Goal: Navigation & Orientation: Find specific page/section

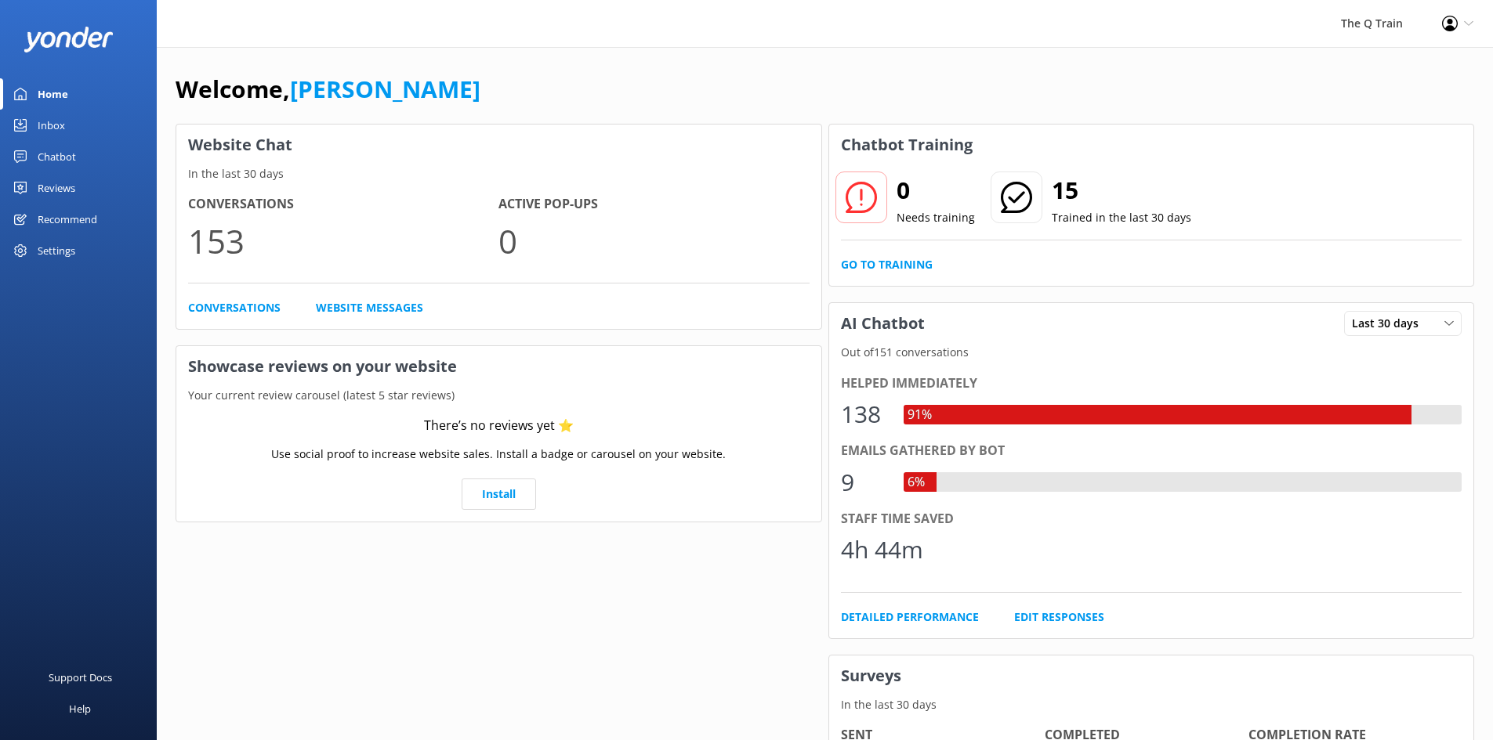
click at [56, 125] on div "Inbox" at bounding box center [51, 125] width 27 height 31
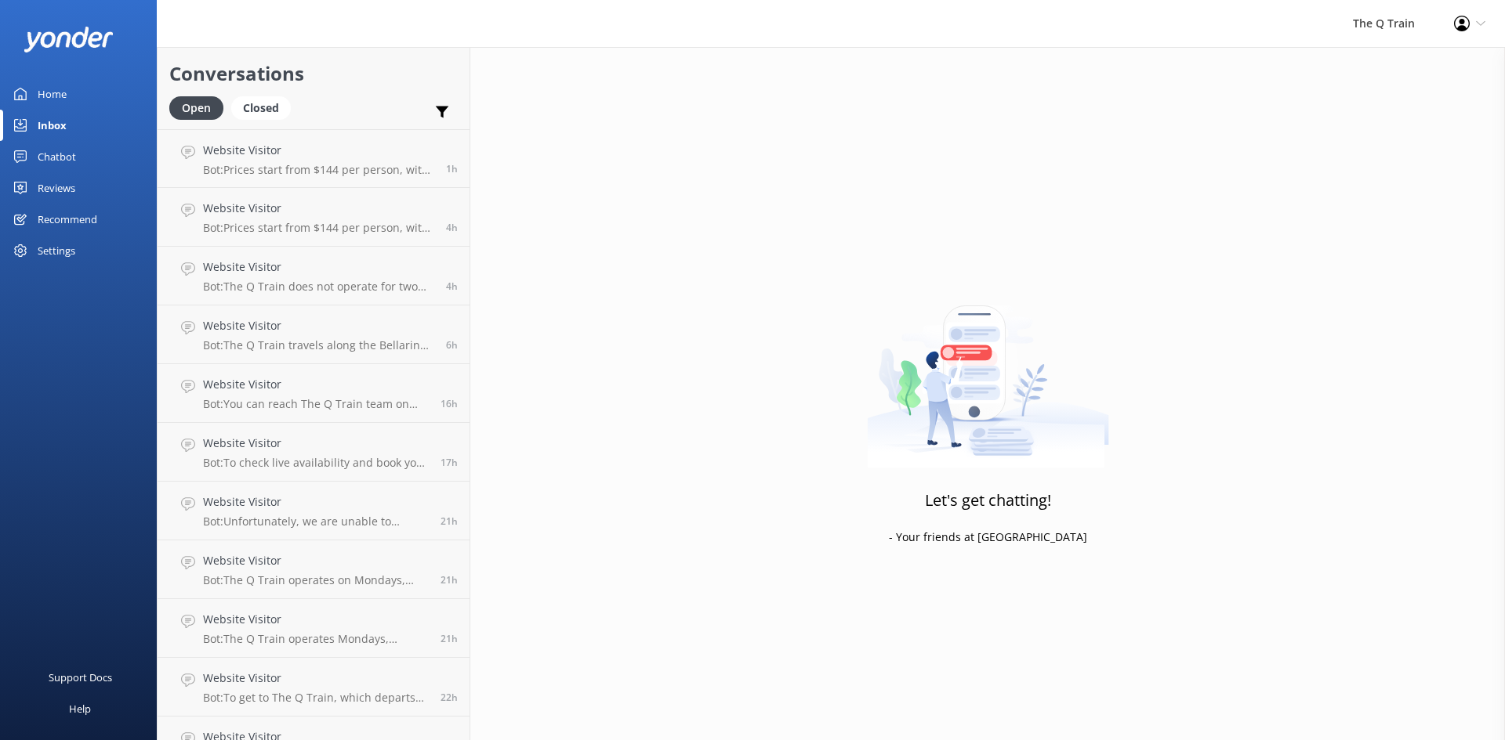
click at [59, 89] on div "Home" at bounding box center [52, 93] width 29 height 31
